Goal: Information Seeking & Learning: Check status

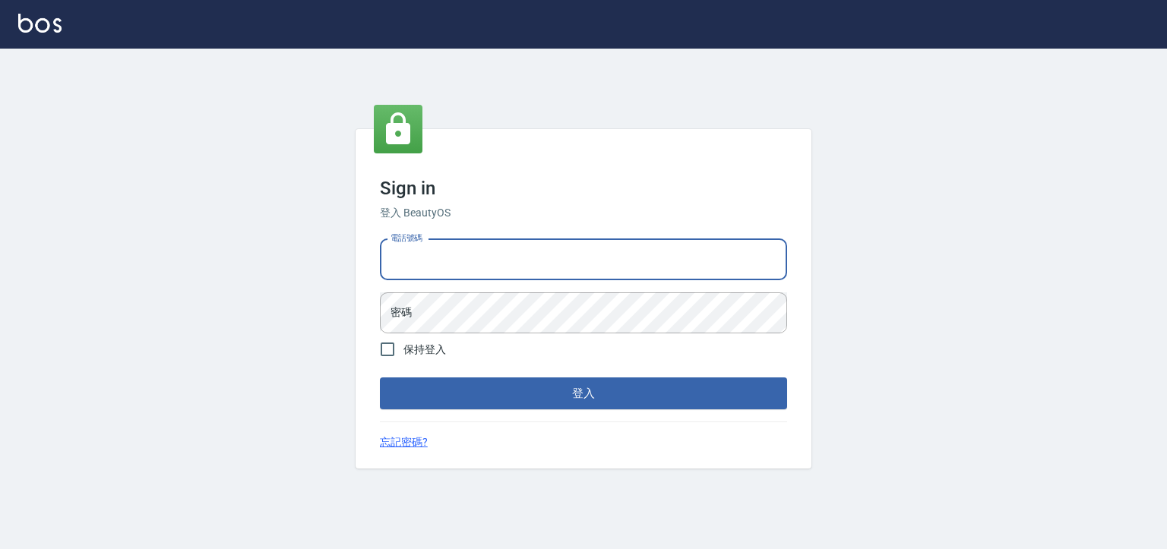
click at [492, 259] on input "電話號碼" at bounding box center [583, 259] width 407 height 41
type input "0930798111"
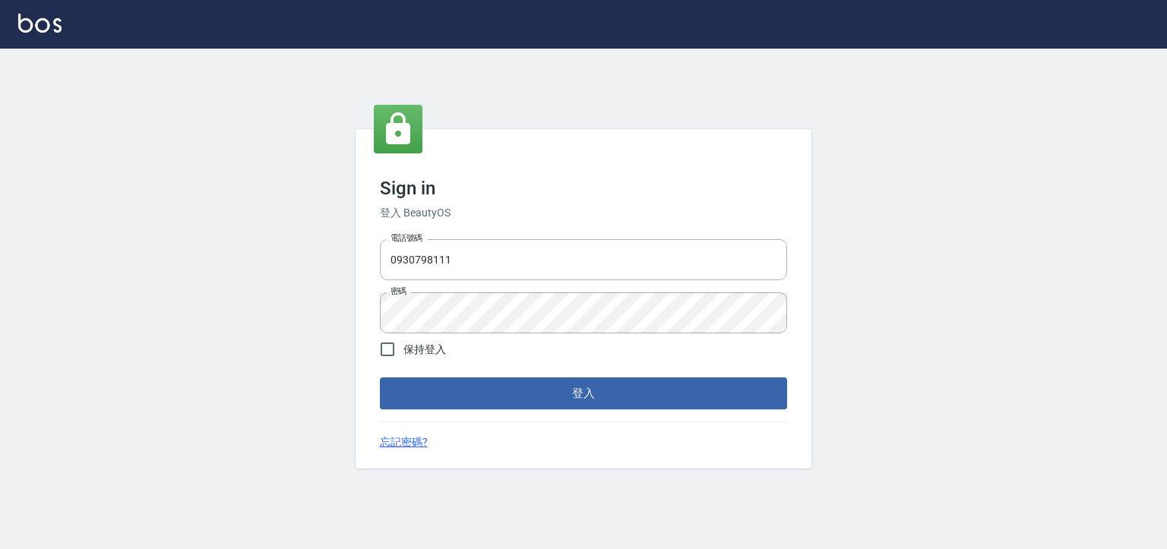
click at [455, 424] on div "Sign in 登入 BeautyOS 電話號碼 [PHONE_NUMBER] 電話號碼 密碼 密碼 保持登入 登入 忘記密碼?" at bounding box center [584, 299] width 456 height 340
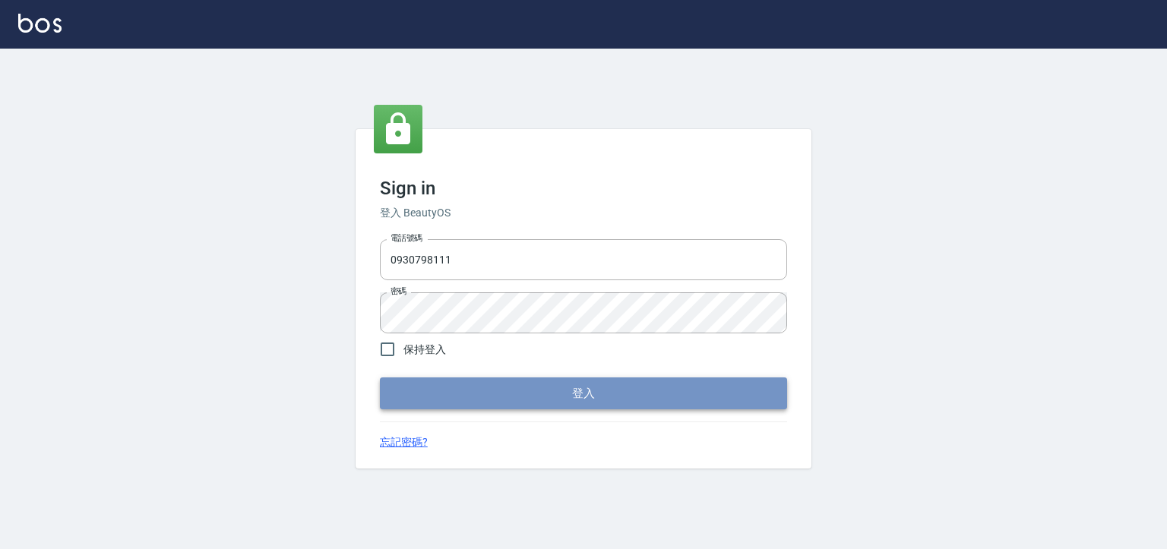
click at [452, 404] on button "登入" at bounding box center [583, 394] width 407 height 32
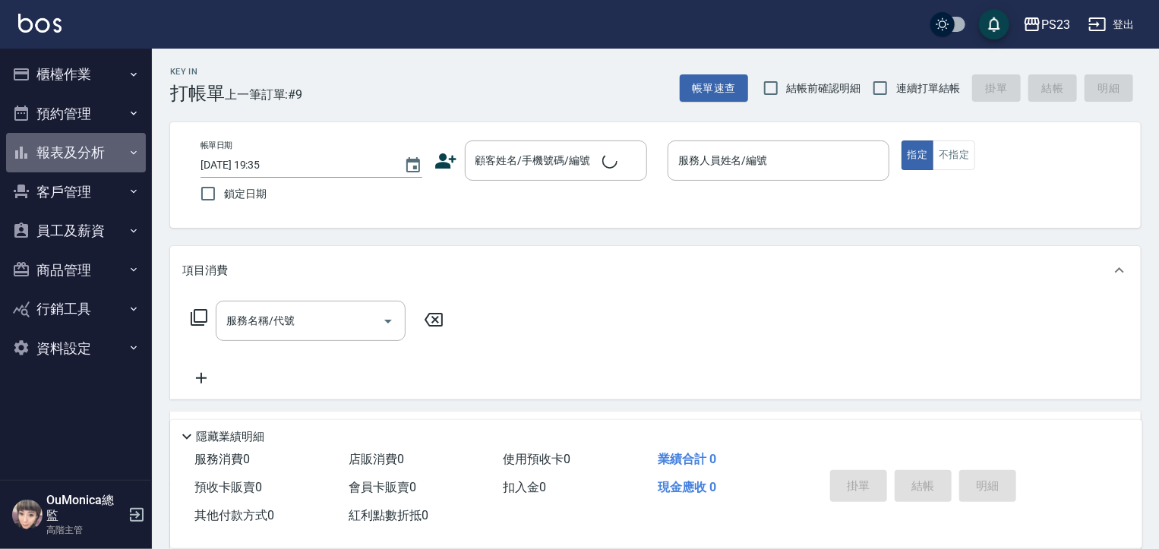
drag, startPoint x: 101, startPoint y: 156, endPoint x: 110, endPoint y: 164, distance: 12.4
click at [101, 153] on button "報表及分析" at bounding box center [76, 153] width 140 height 40
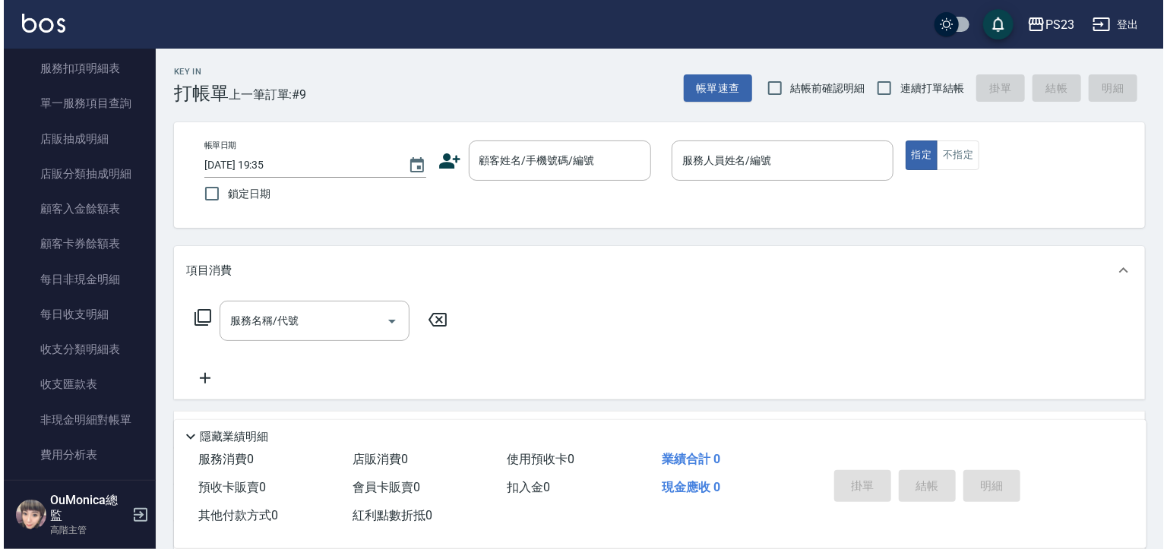
scroll to position [1035, 0]
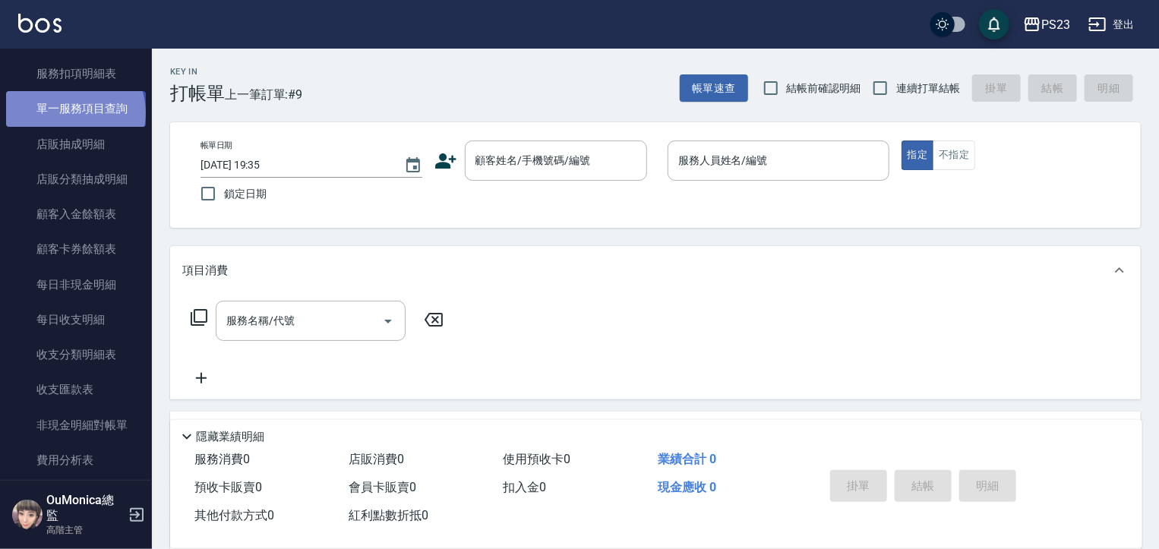
click at [74, 112] on link "單一服務項目查詢" at bounding box center [76, 108] width 140 height 35
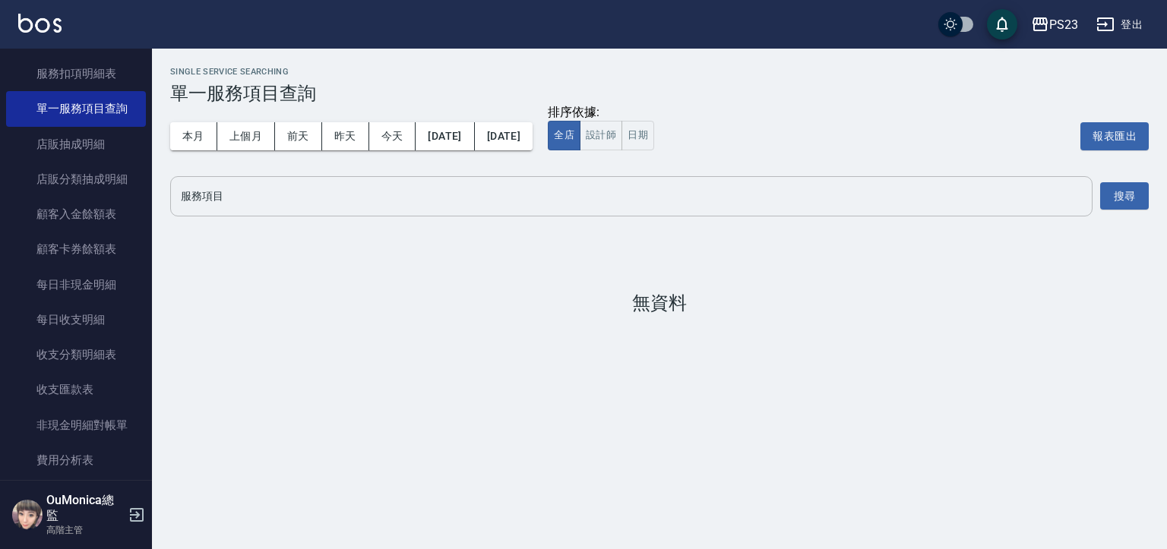
click at [225, 189] on input "服務項目" at bounding box center [631, 196] width 909 height 27
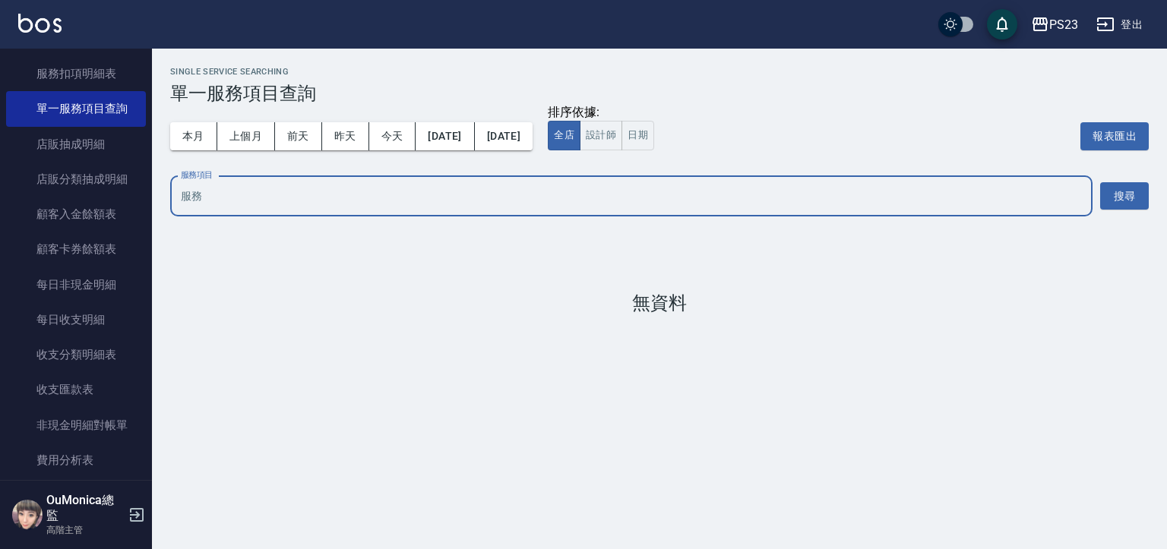
click at [225, 189] on input "服務項目" at bounding box center [631, 196] width 909 height 27
type input "a"
type input "美"
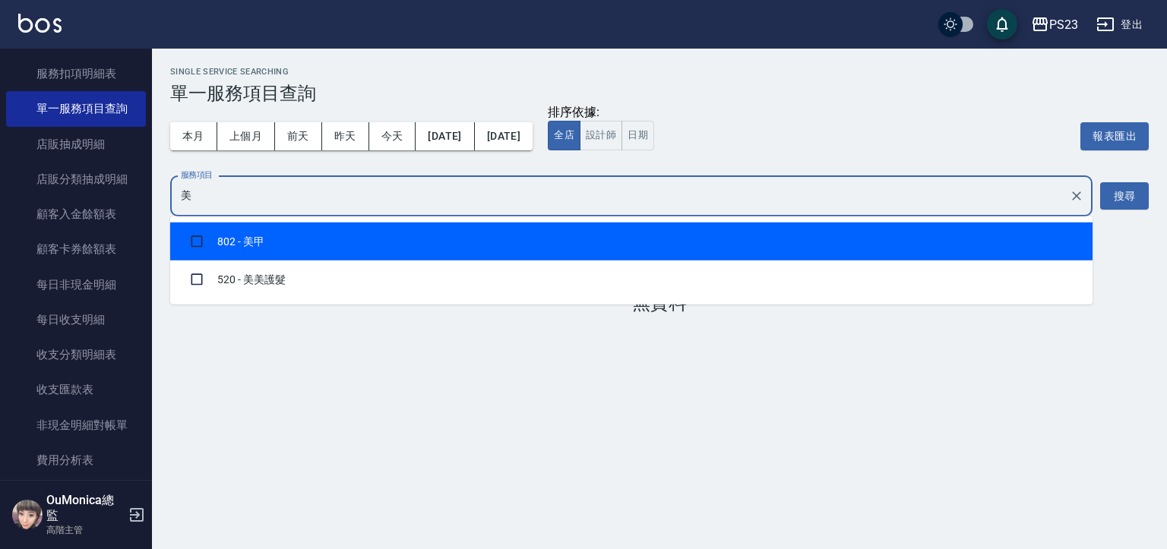
click at [233, 245] on li "802 - 美甲" at bounding box center [631, 242] width 922 height 38
checkbox input "true"
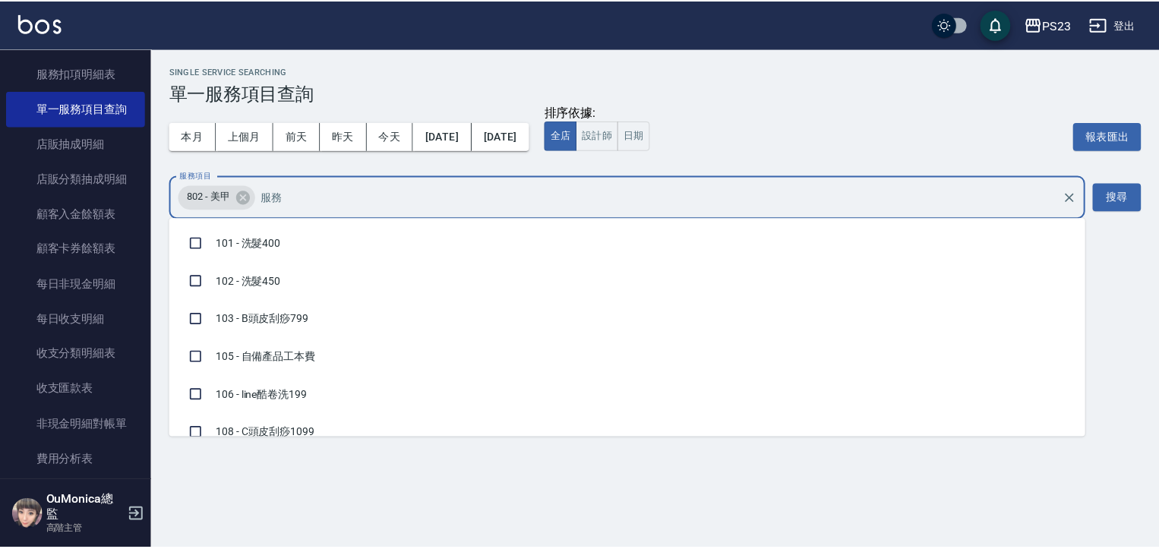
scroll to position [4952, 0]
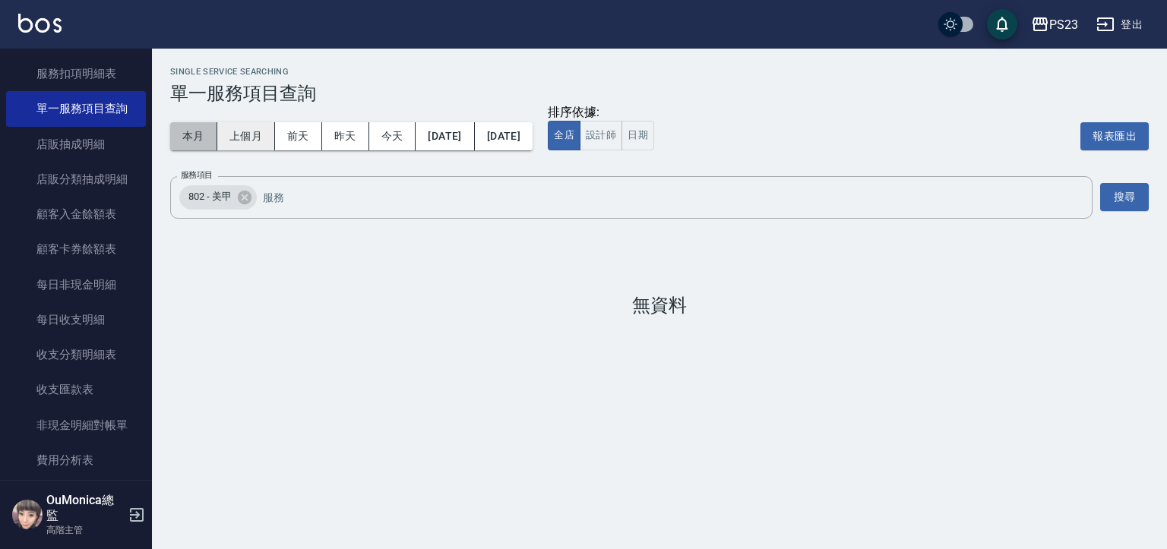
drag, startPoint x: 202, startPoint y: 135, endPoint x: 228, endPoint y: 138, distance: 25.9
click at [202, 135] on button "本月" at bounding box center [193, 136] width 47 height 28
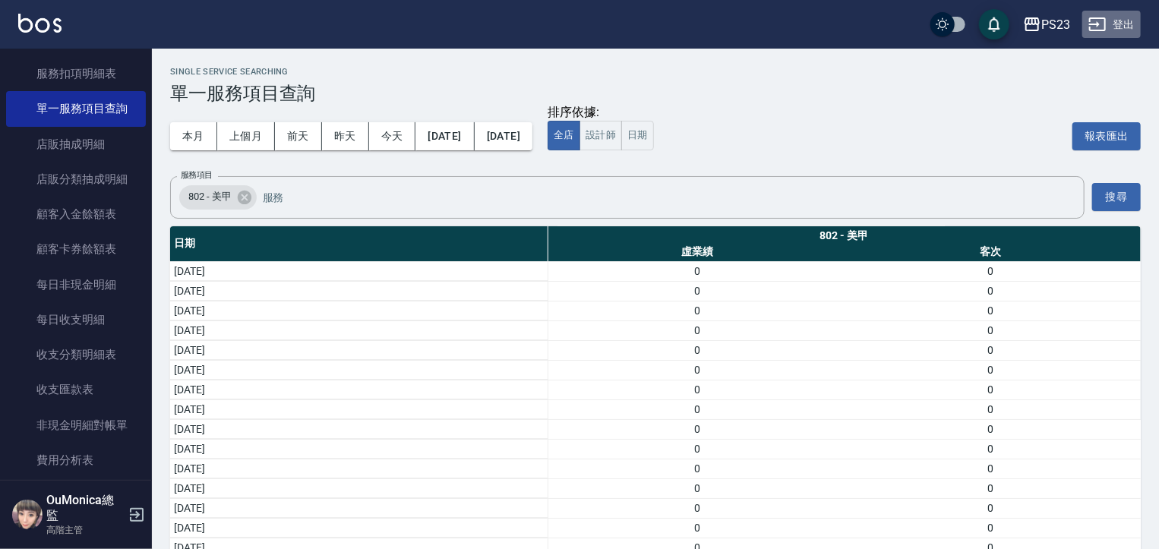
click at [1112, 23] on button "登出" at bounding box center [1112, 25] width 58 height 28
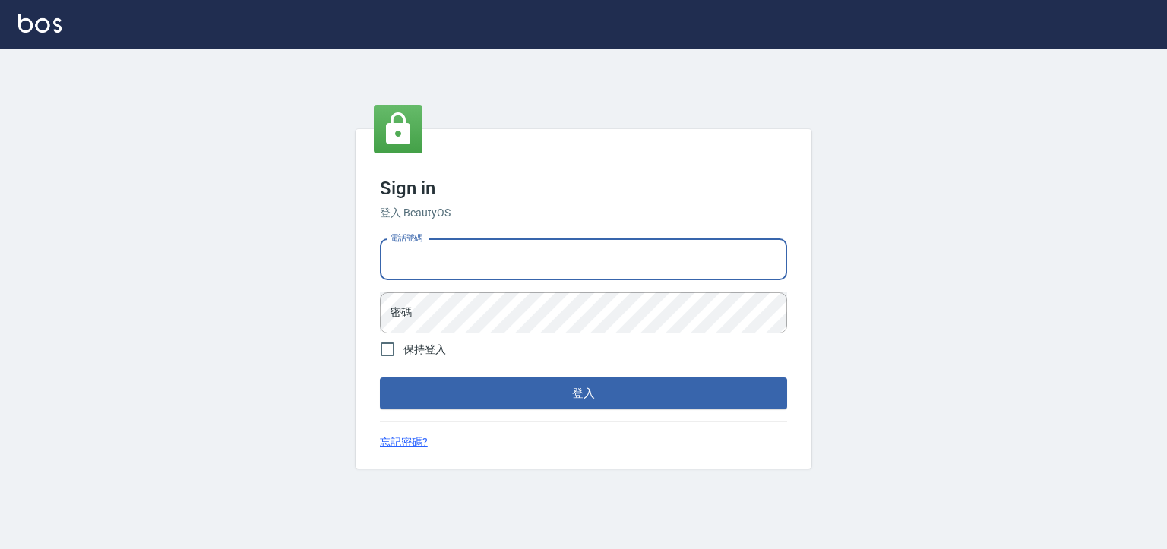
type input "0955218111"
click at [471, 334] on form "電話號碼 0955218111 電話號碼 密碼 密碼 保持登入 登入" at bounding box center [583, 321] width 407 height 177
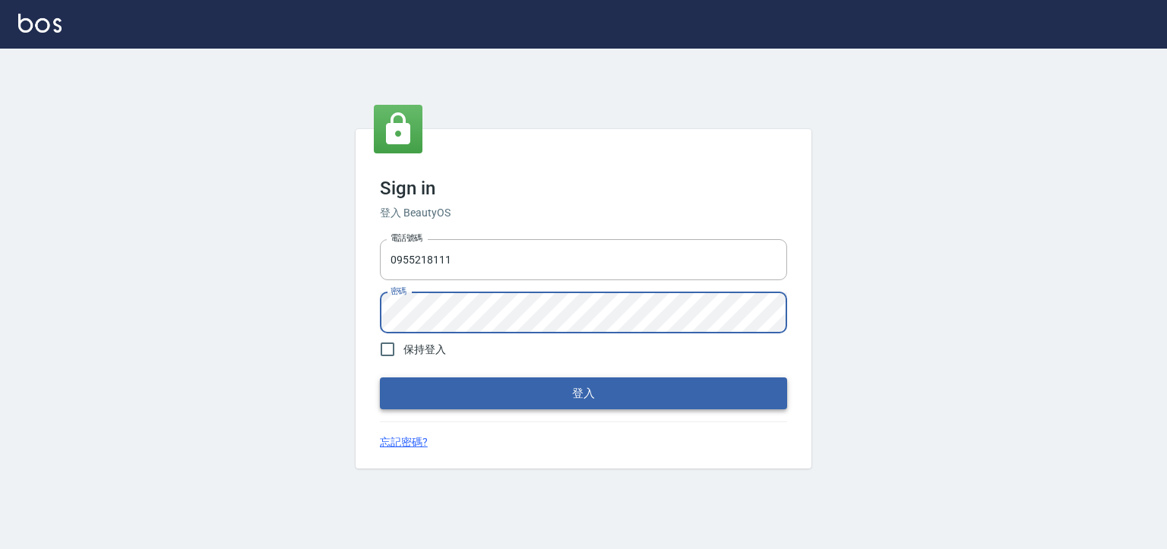
click at [529, 397] on button "登入" at bounding box center [583, 394] width 407 height 32
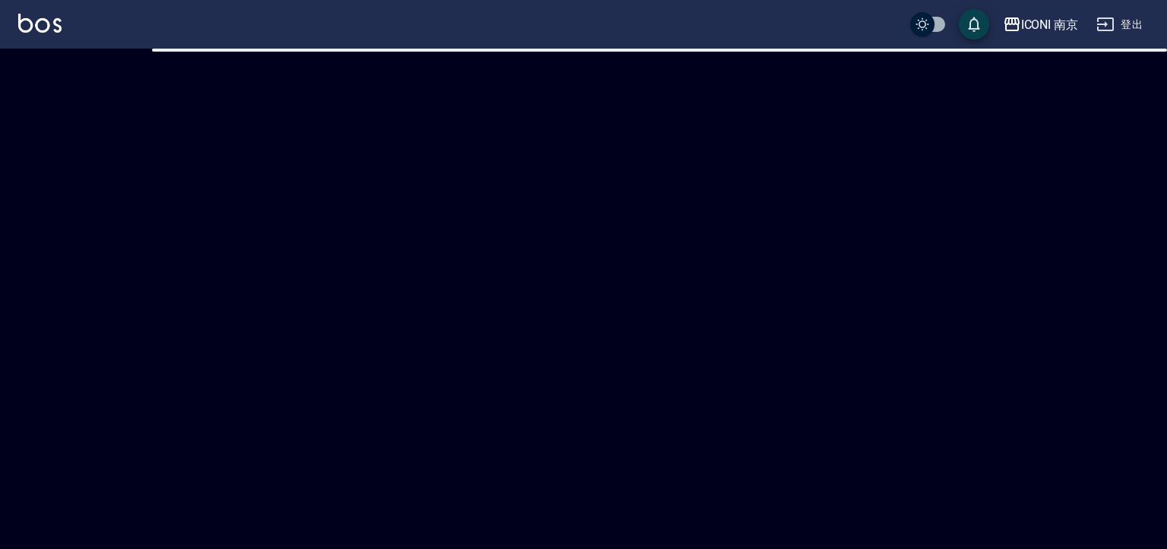
checkbox input "true"
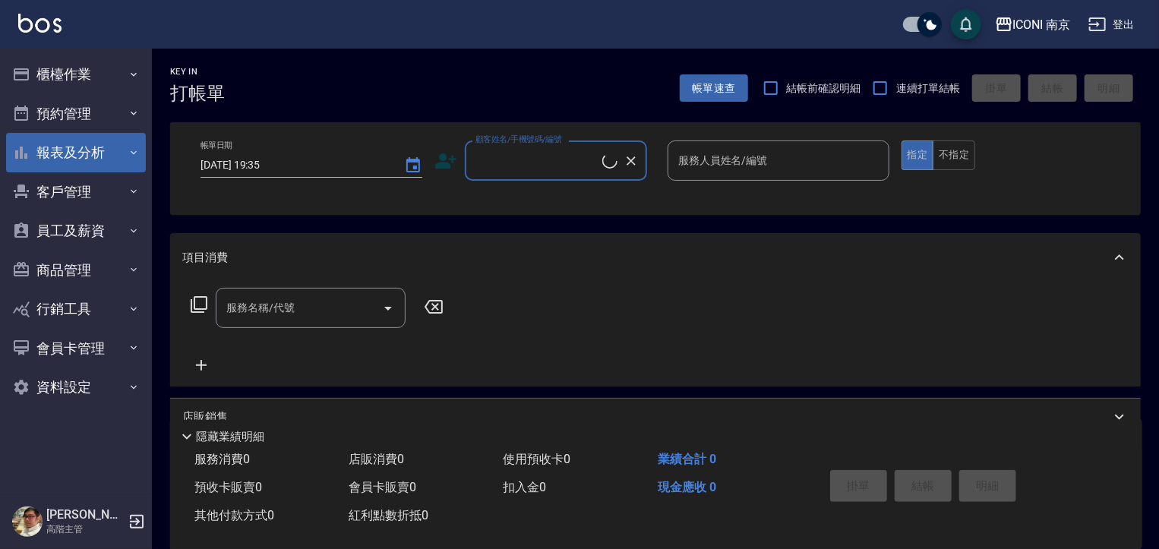
click at [81, 162] on button "報表及分析" at bounding box center [76, 153] width 140 height 40
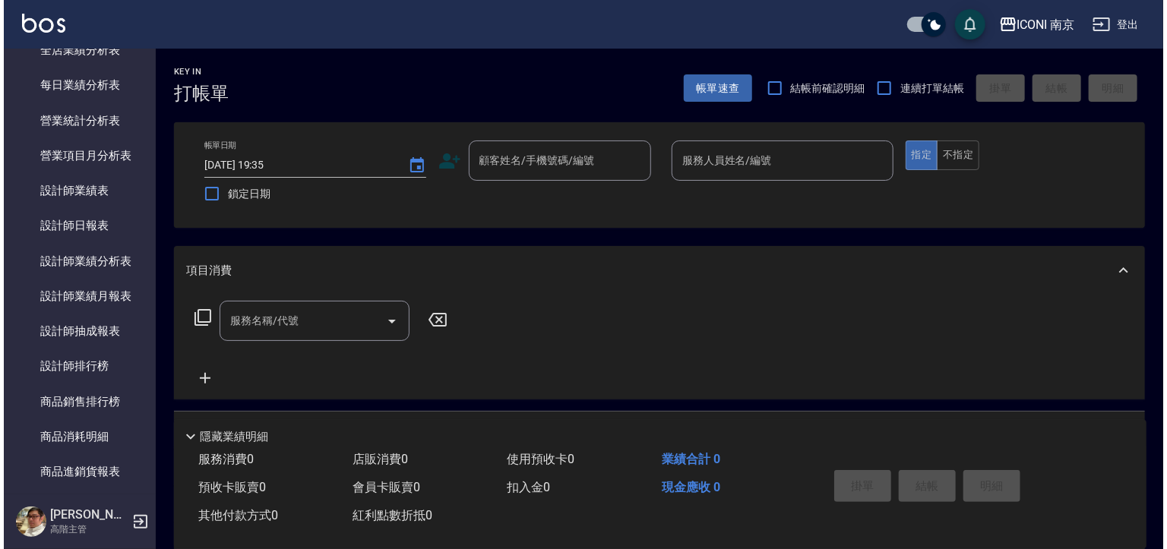
scroll to position [565, 0]
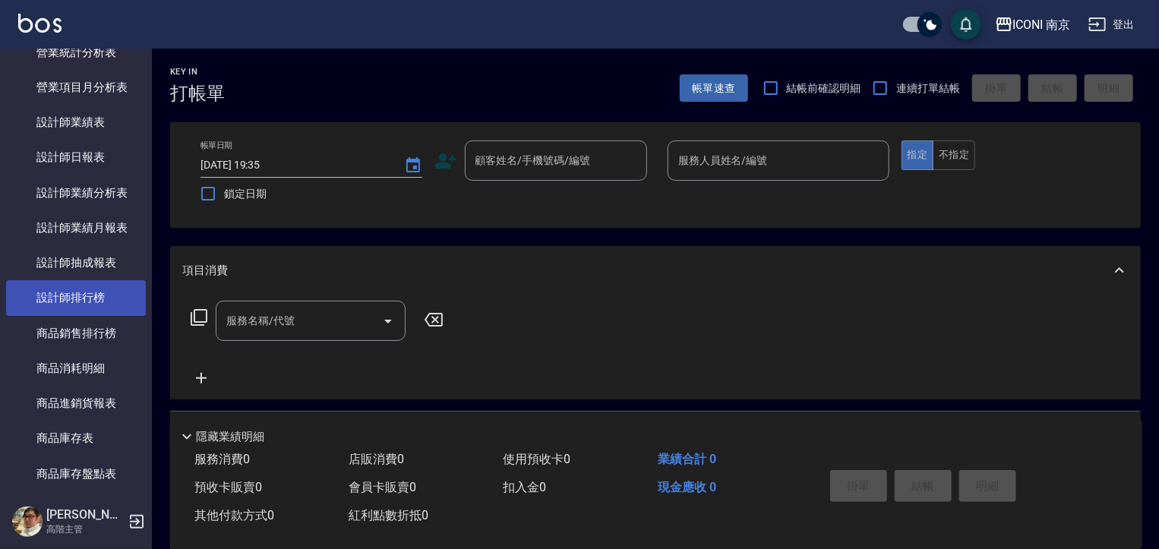
click at [120, 290] on link "設計師排行榜" at bounding box center [76, 297] width 140 height 35
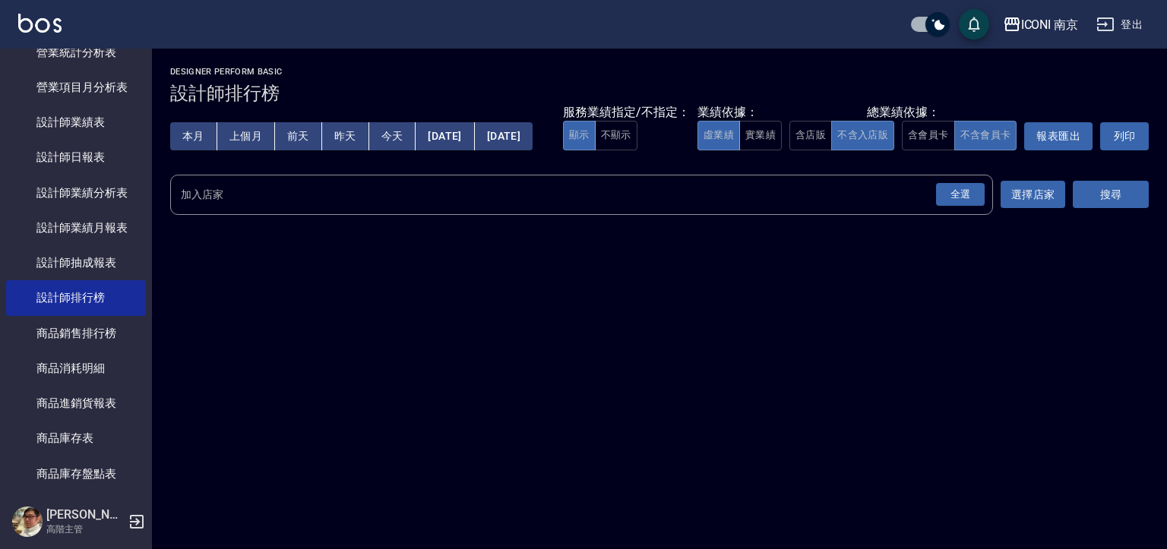
click at [204, 132] on button "本月" at bounding box center [193, 136] width 47 height 28
click at [789, 150] on button "含店販" at bounding box center [810, 136] width 43 height 30
click at [972, 207] on div "全選" at bounding box center [960, 195] width 49 height 24
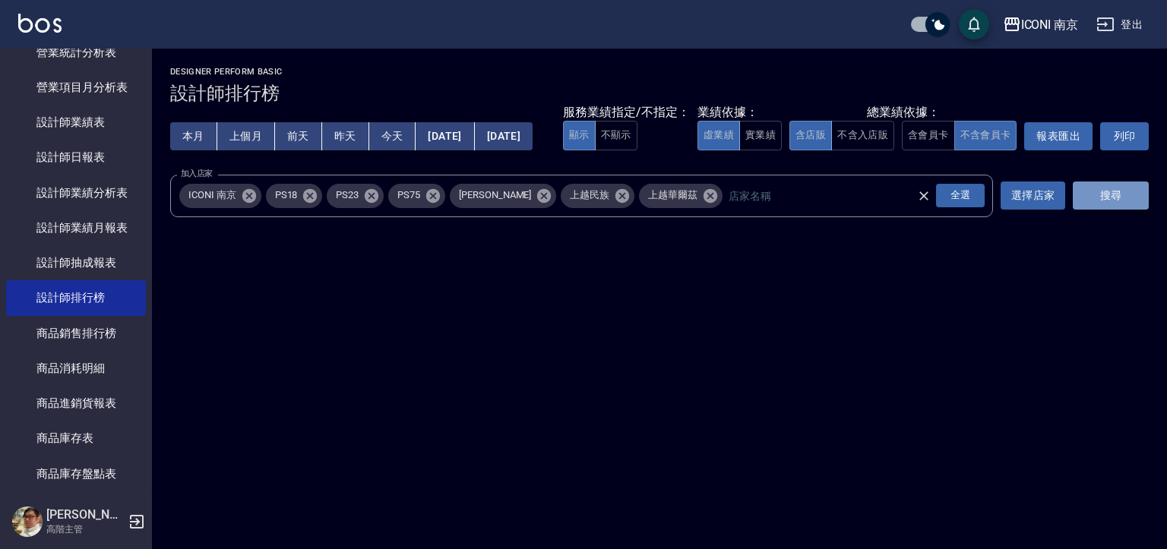
click at [1118, 210] on button "搜尋" at bounding box center [1111, 196] width 76 height 28
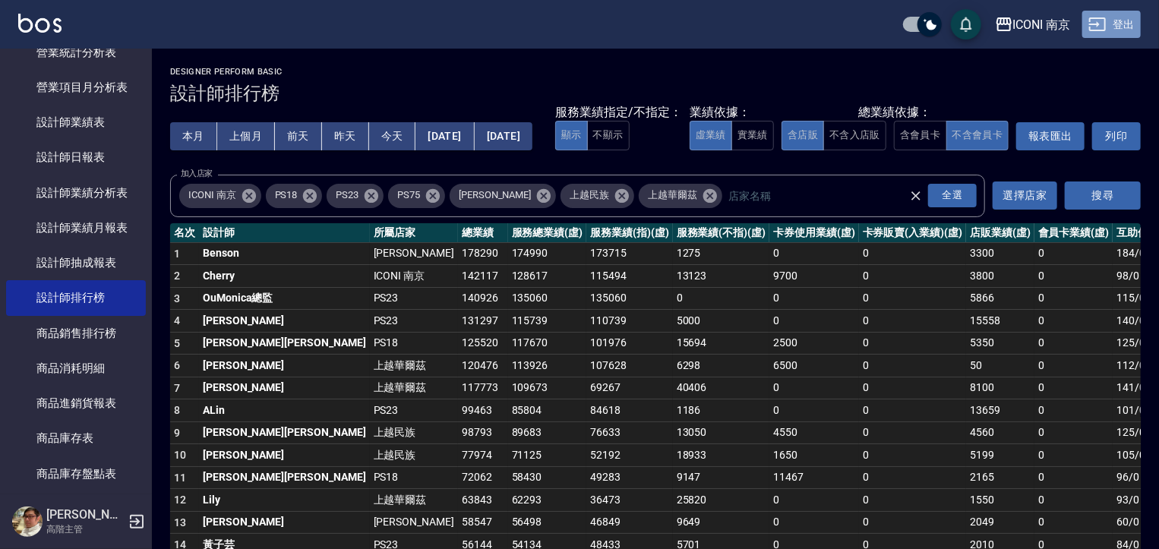
click at [1133, 29] on button "登出" at bounding box center [1112, 25] width 58 height 28
